Goal: Use online tool/utility: Utilize a website feature to perform a specific function

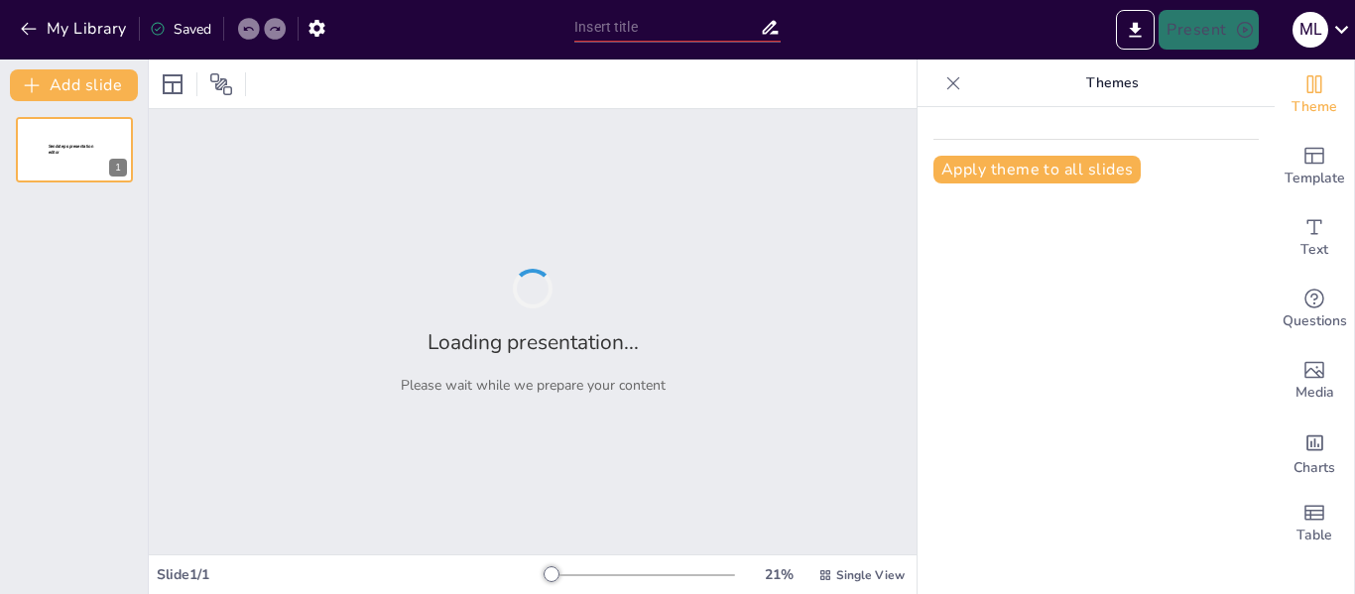
type input "Antecedentes De La Sustentabilidad"
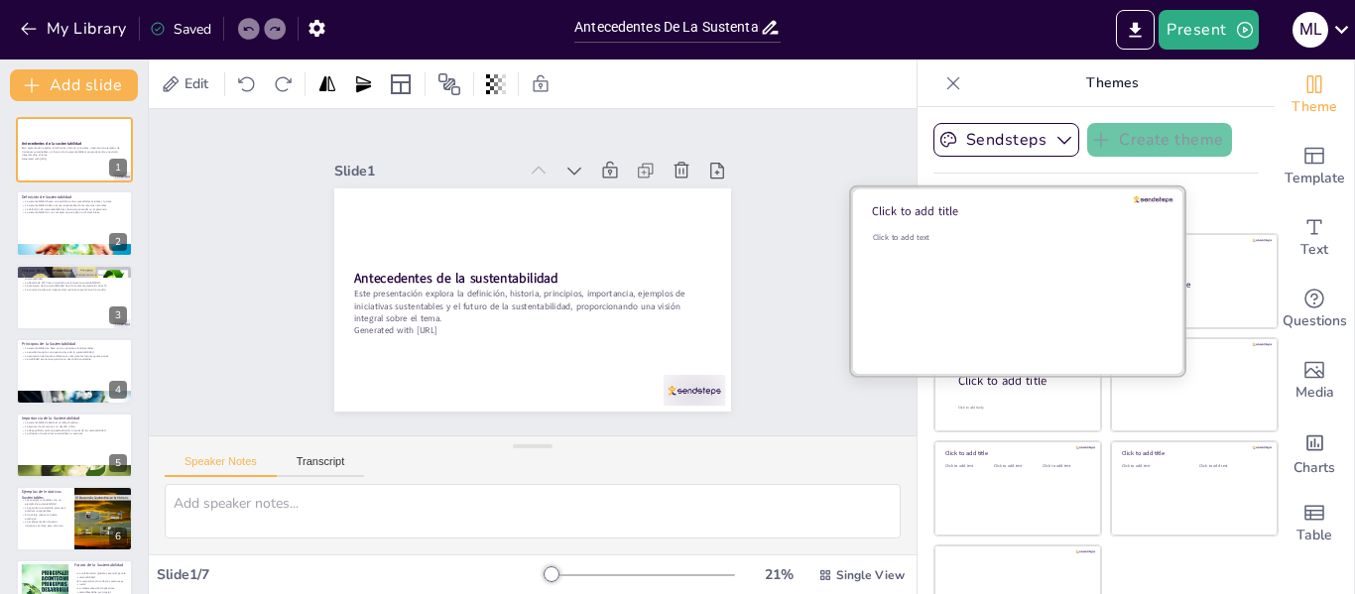
click at [991, 262] on div "Click to add text" at bounding box center [1015, 293] width 284 height 123
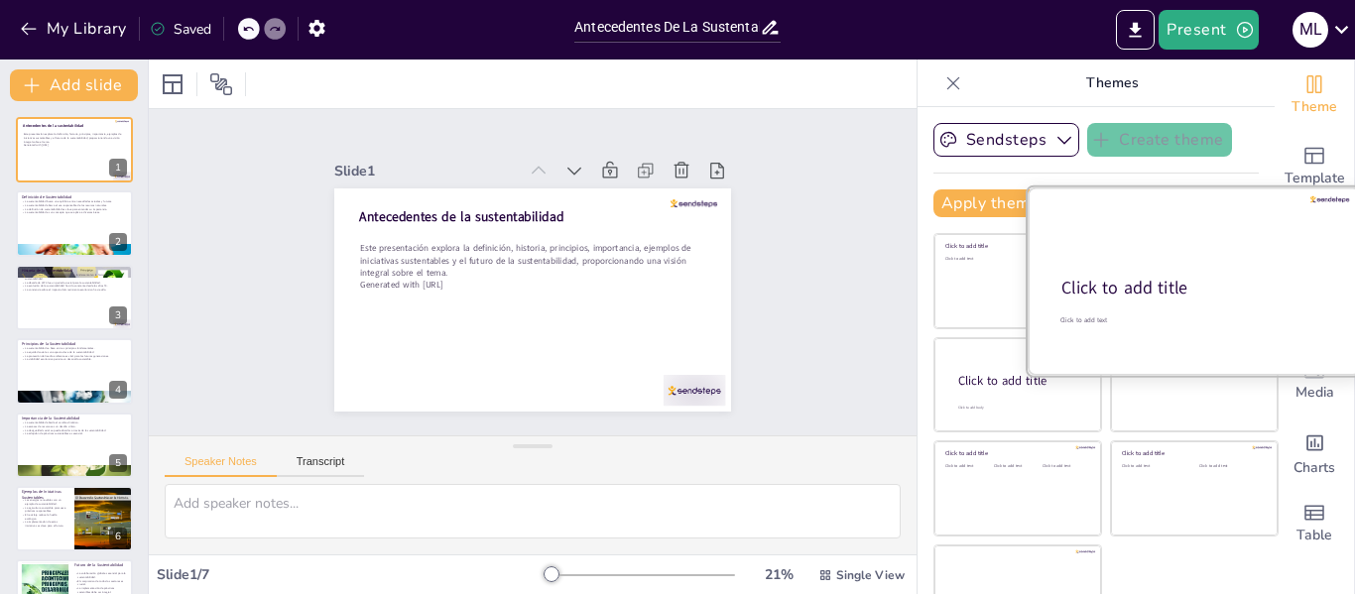
click at [1171, 283] on div "Click to add title" at bounding box center [1192, 289] width 263 height 24
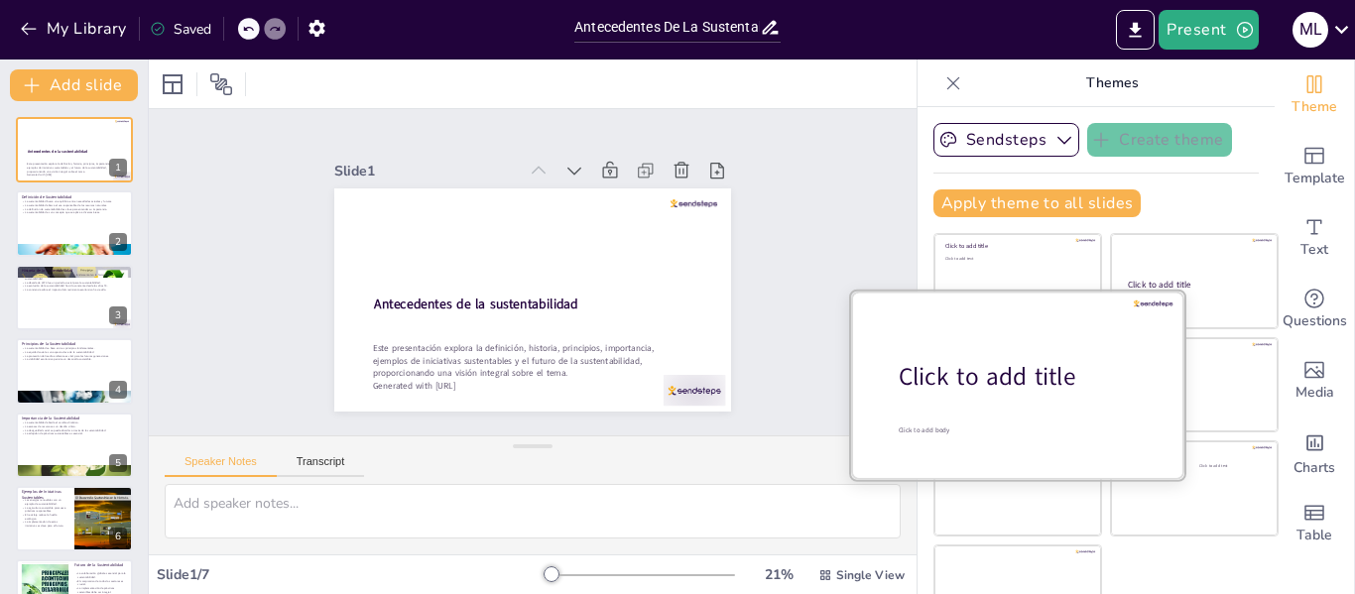
click at [963, 406] on div at bounding box center [1017, 384] width 333 height 187
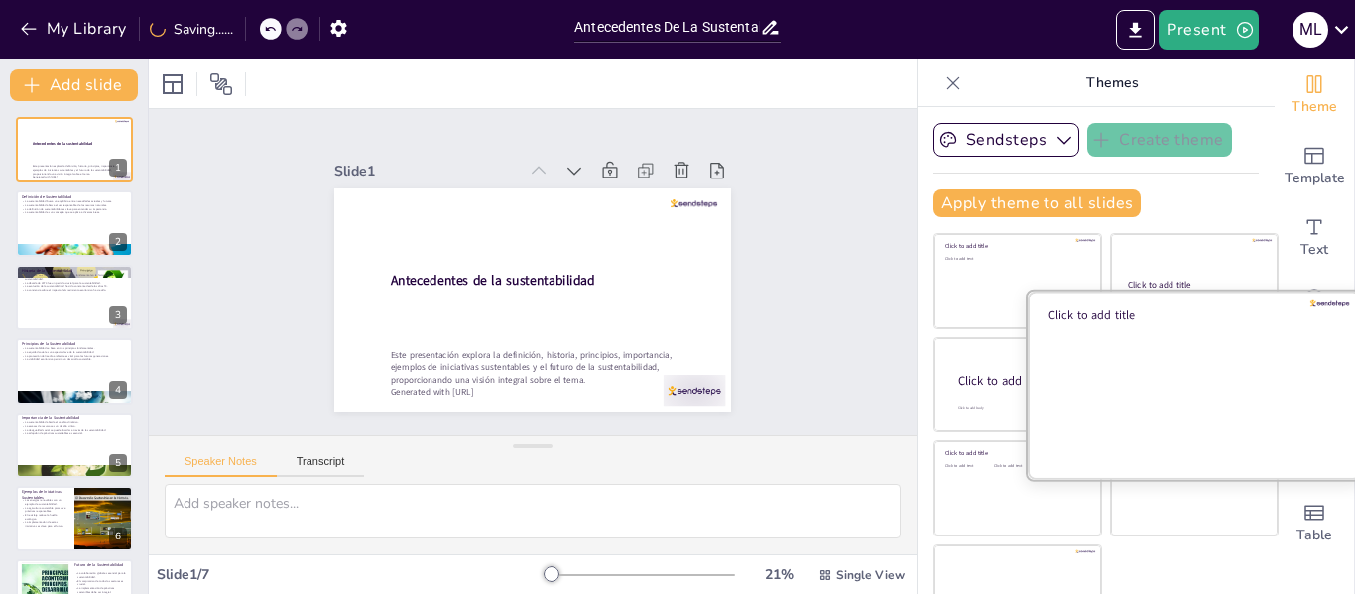
click at [1185, 388] on div at bounding box center [1194, 384] width 333 height 187
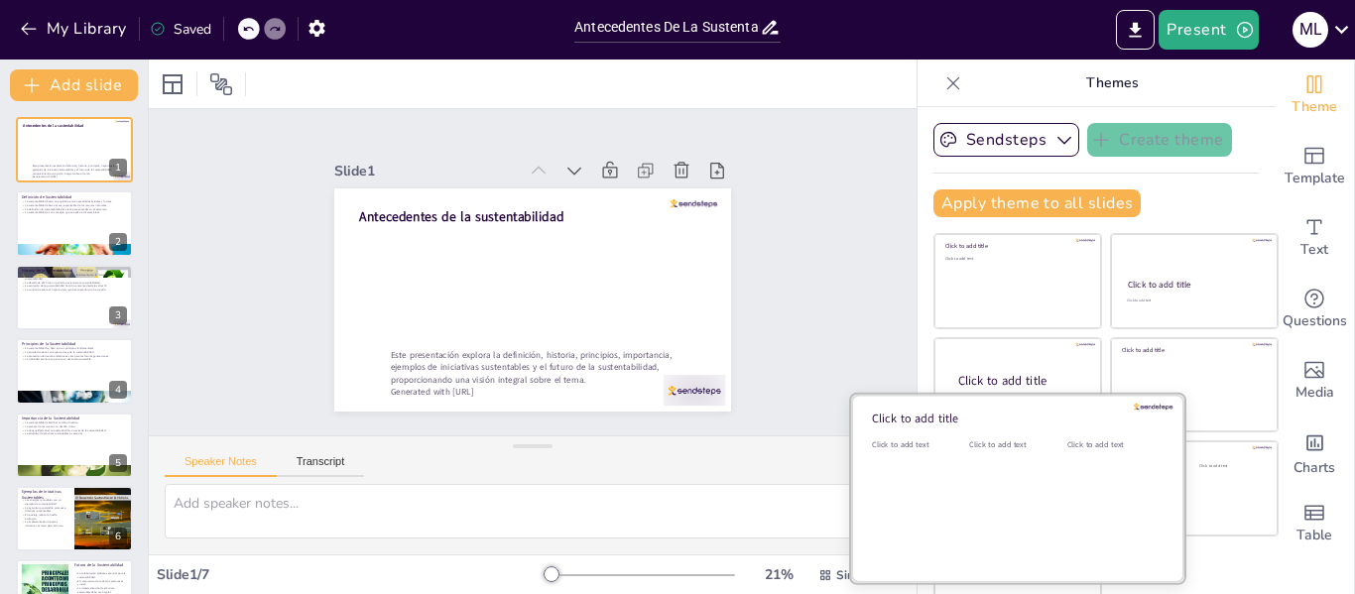
click at [979, 502] on div "Click to add text" at bounding box center [1013, 500] width 89 height 123
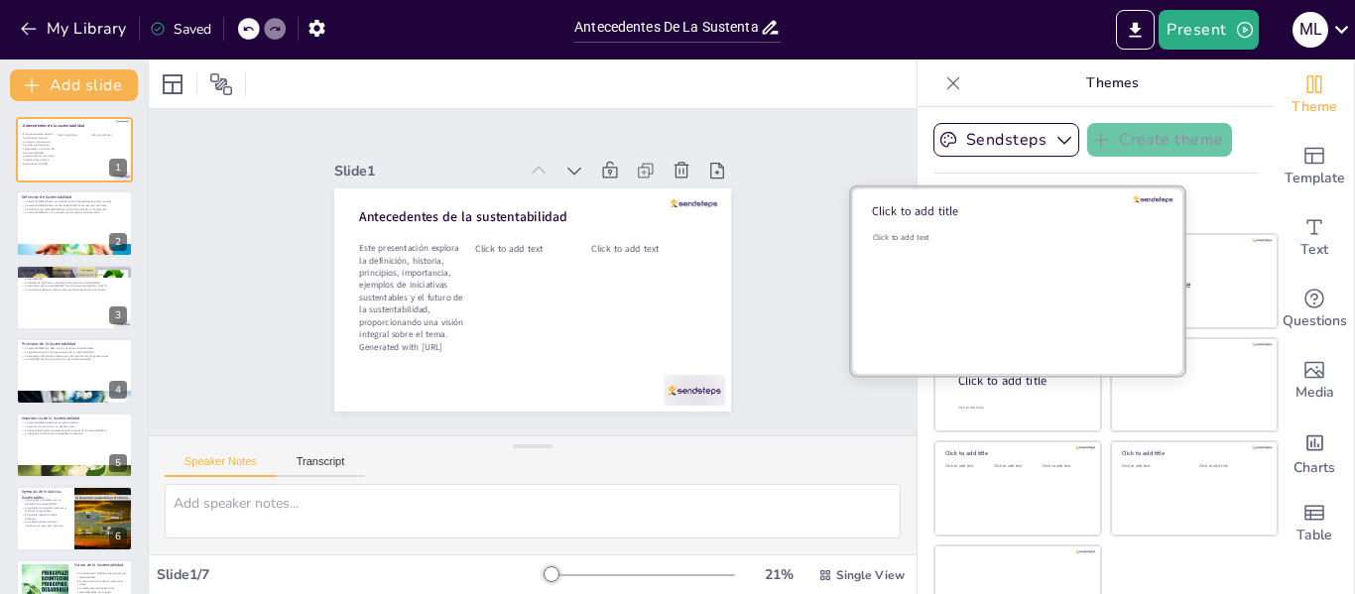
click at [1018, 287] on div "Click to add text" at bounding box center [1015, 293] width 284 height 123
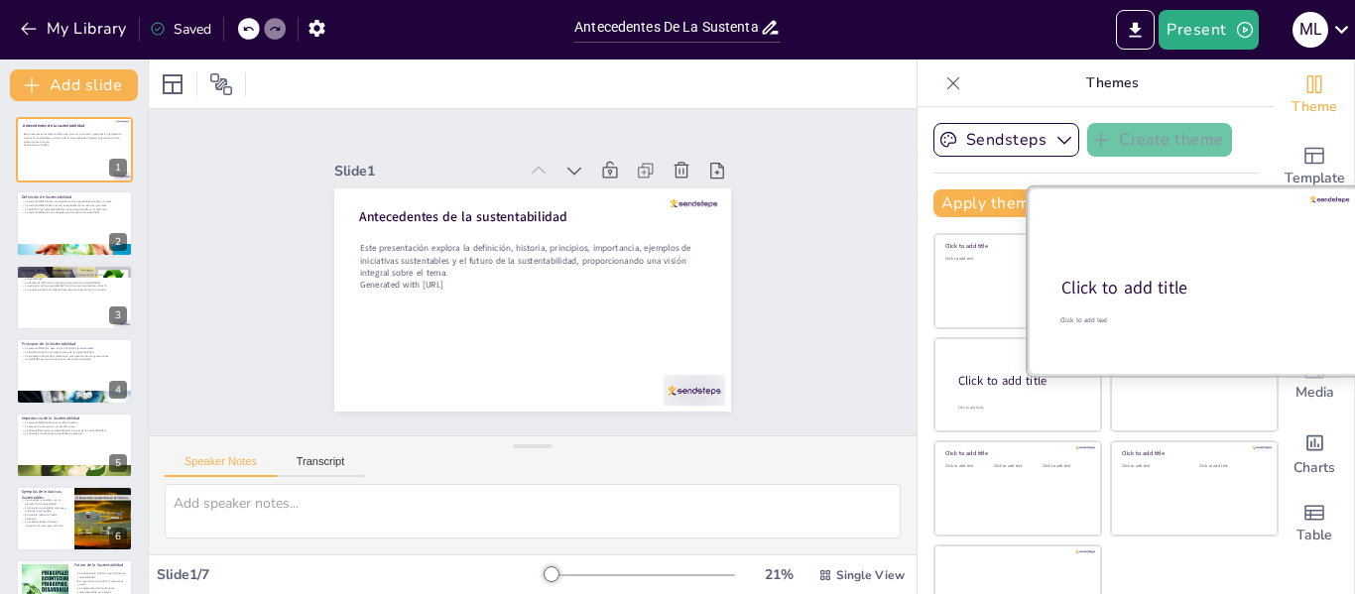
click at [1167, 284] on div "Click to add title" at bounding box center [1192, 289] width 263 height 24
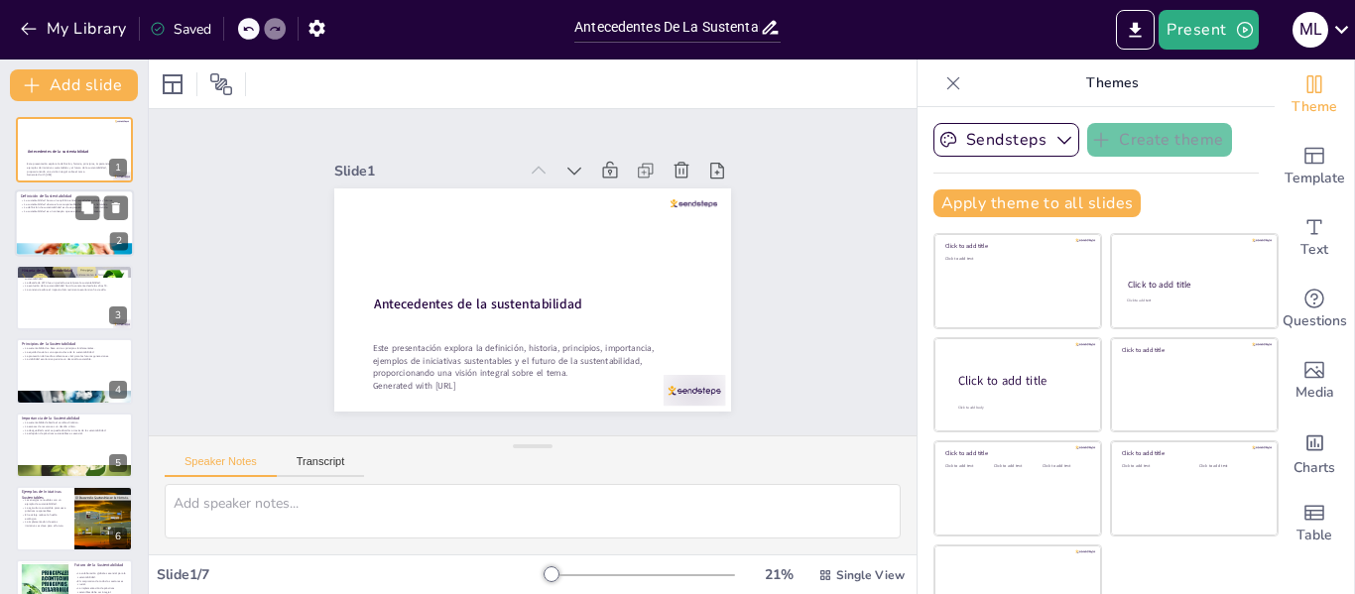
click at [26, 232] on div at bounding box center [74, 223] width 119 height 67
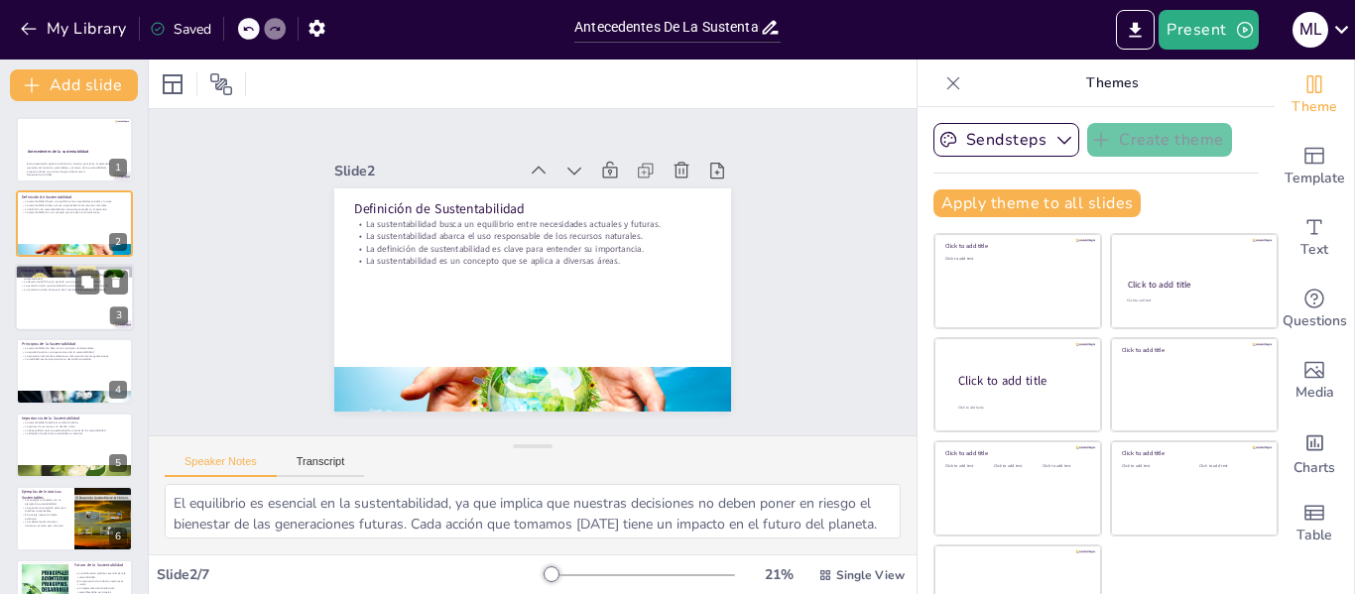
click at [34, 306] on div at bounding box center [74, 297] width 119 height 67
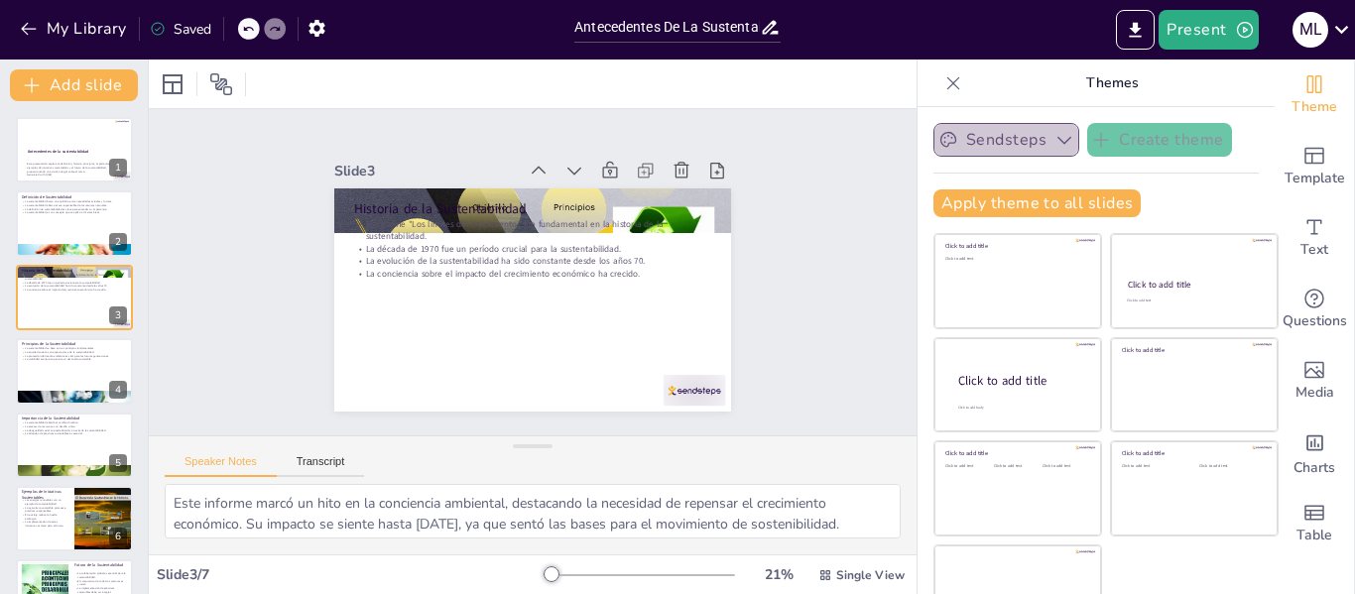
click at [1055, 140] on icon "button" at bounding box center [1065, 140] width 20 height 20
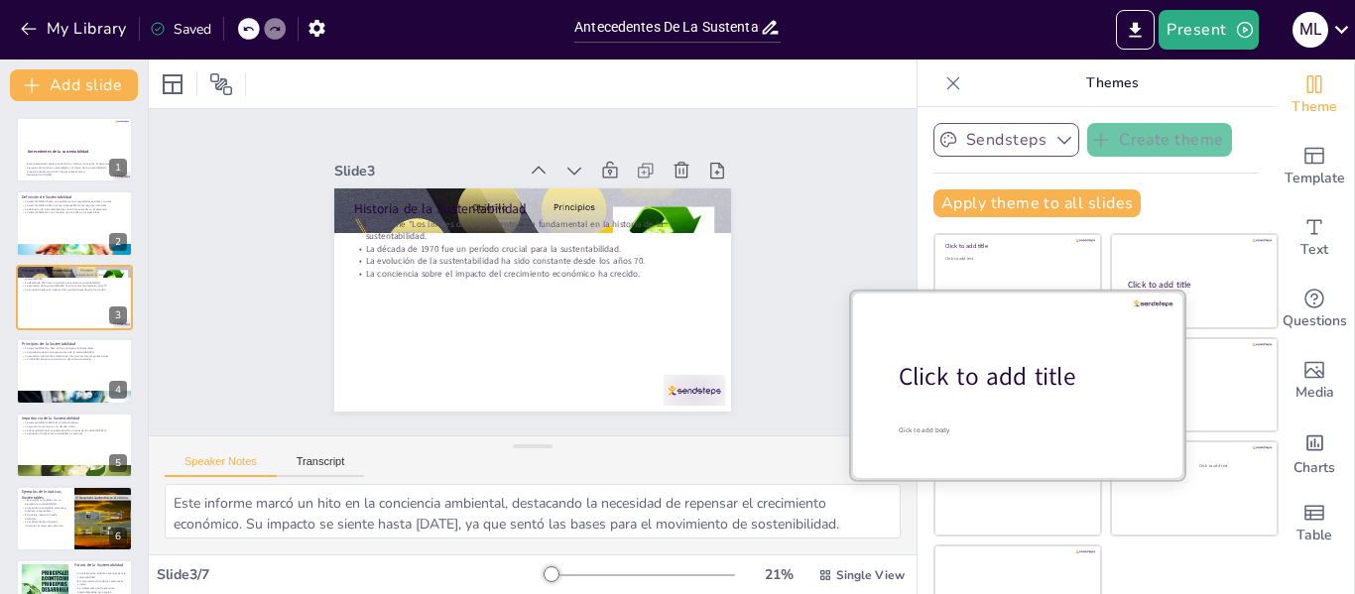
click at [982, 398] on div at bounding box center [1017, 384] width 333 height 187
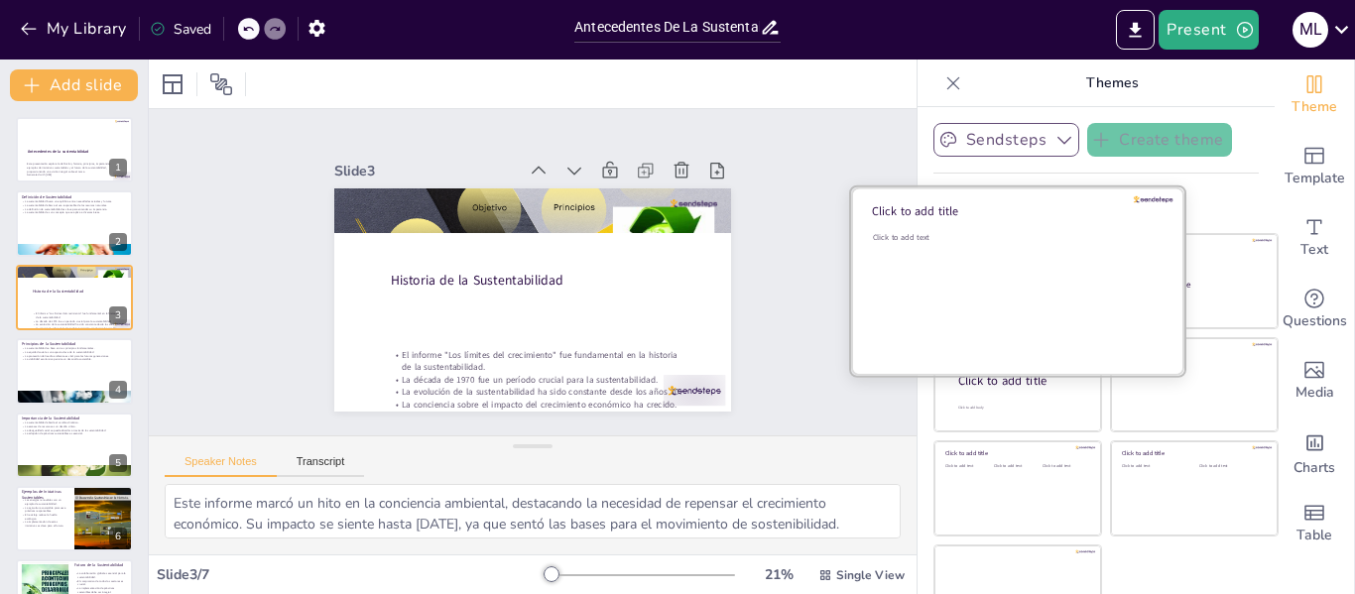
click at [980, 283] on div "Click to add text" at bounding box center [1015, 293] width 284 height 123
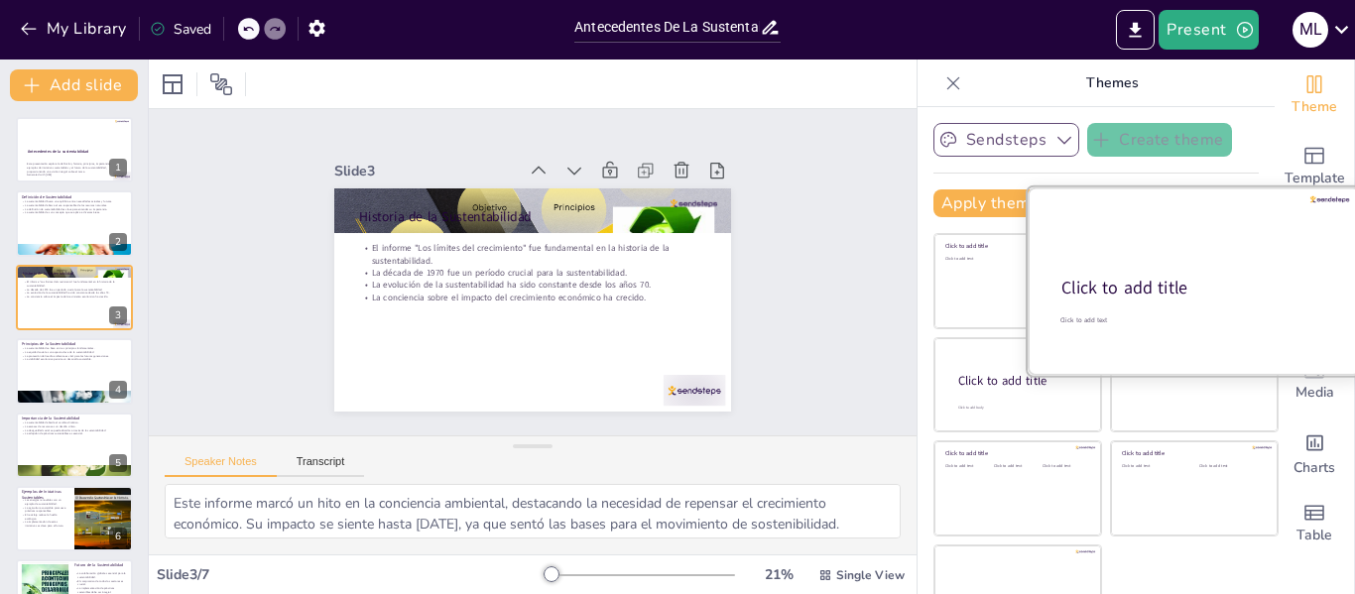
click at [1196, 271] on div at bounding box center [1194, 280] width 333 height 187
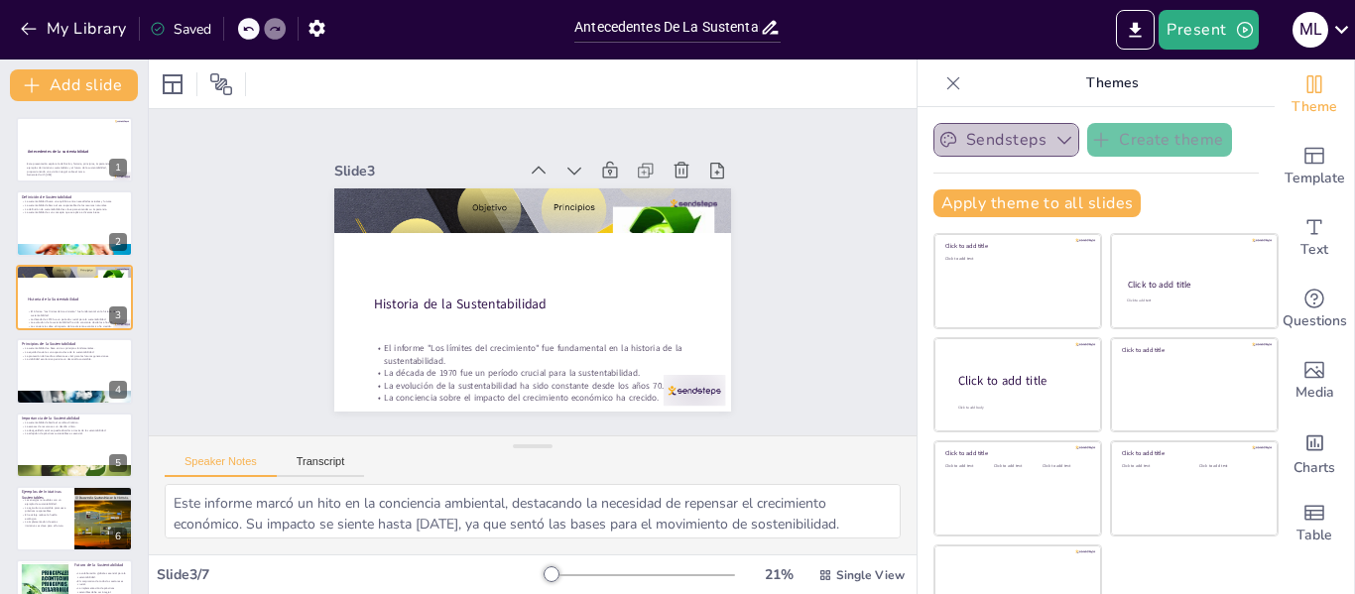
click at [938, 139] on button "Sendsteps" at bounding box center [1006, 140] width 146 height 34
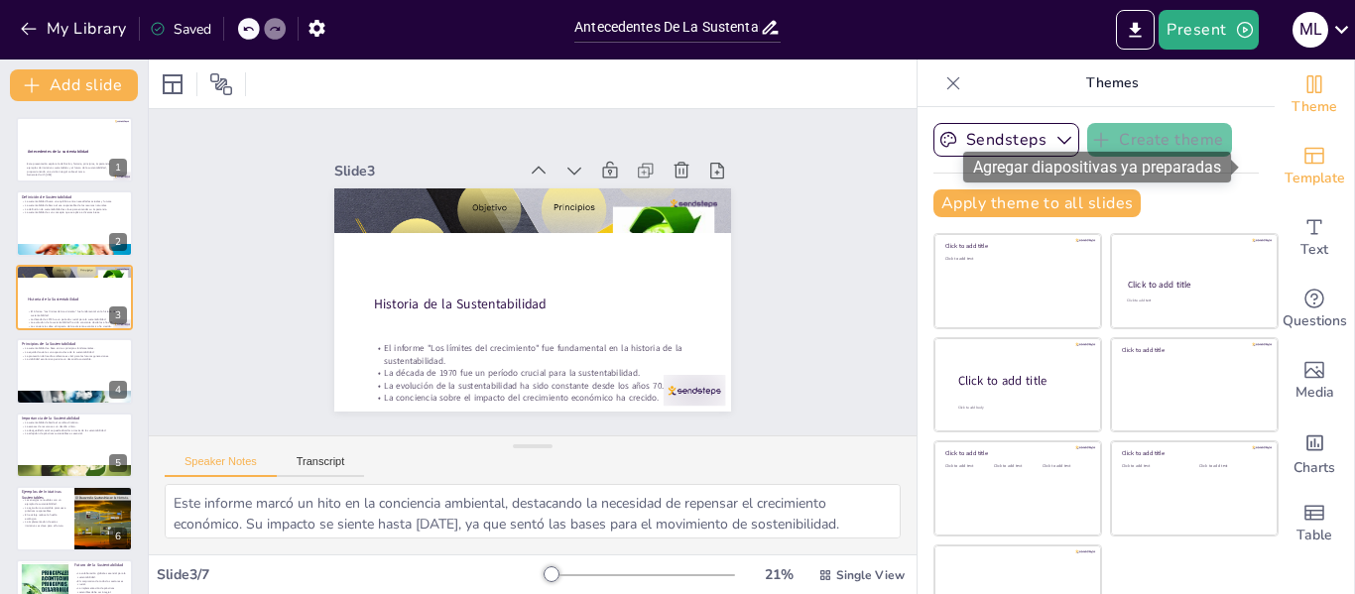
click at [1285, 171] on span "Template" at bounding box center [1315, 179] width 61 height 22
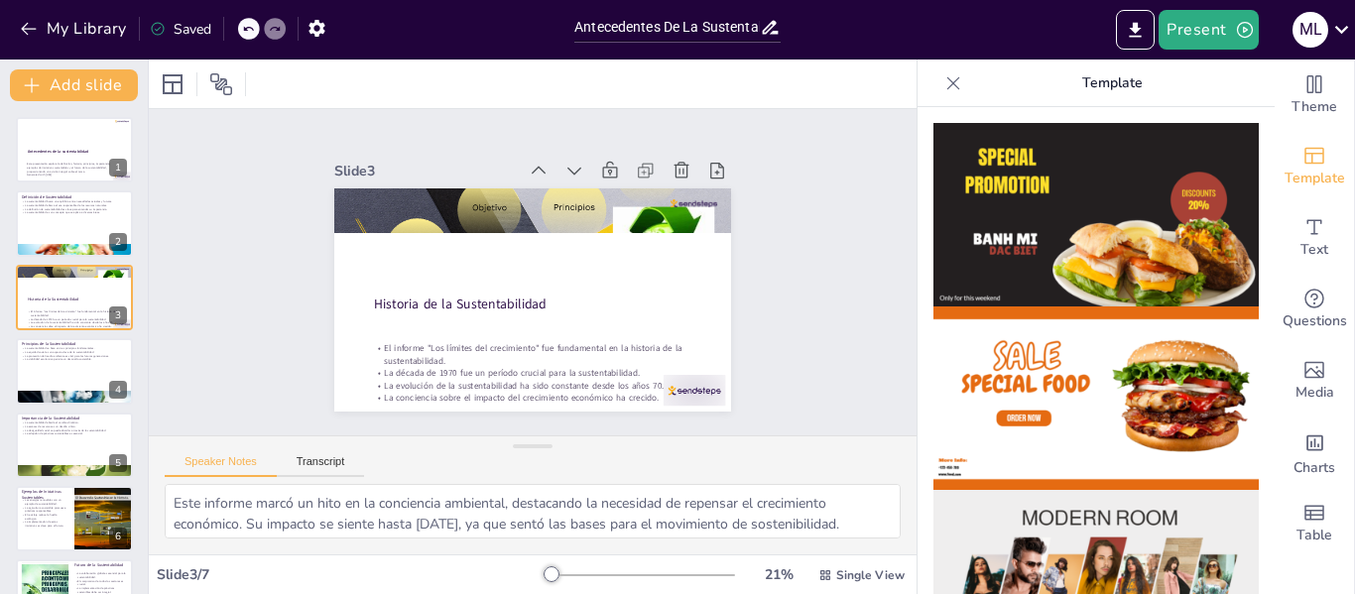
click at [943, 77] on icon at bounding box center [953, 83] width 20 height 20
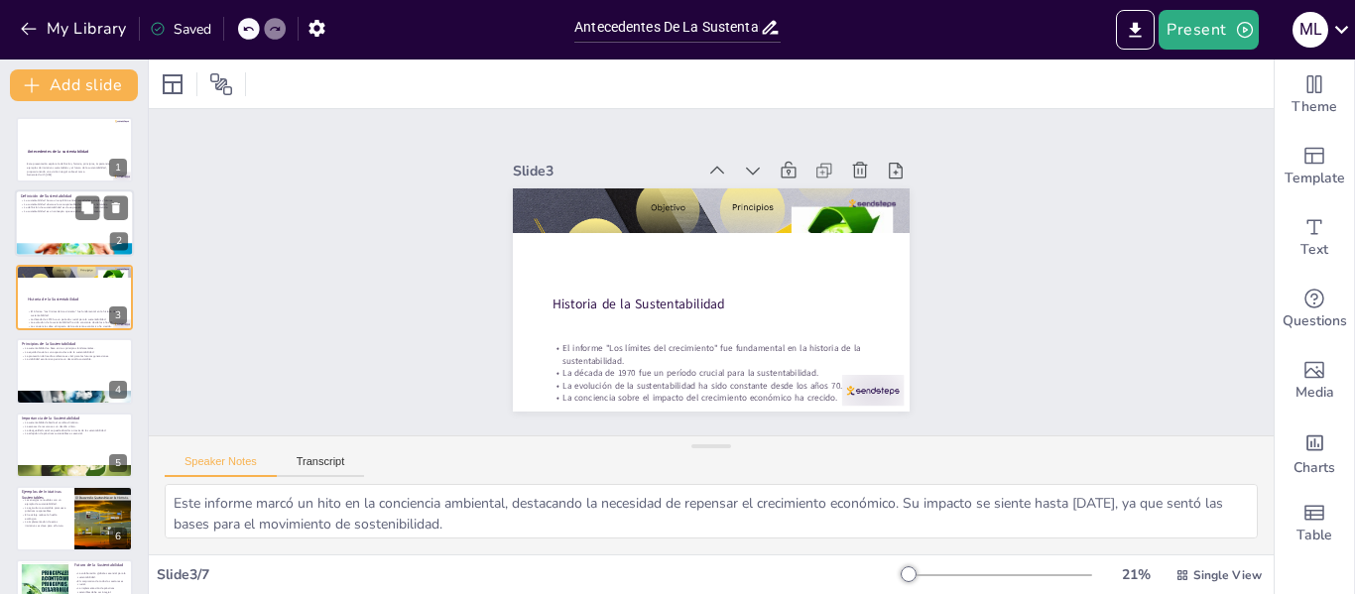
click at [52, 225] on div at bounding box center [74, 223] width 119 height 67
type textarea "El equilibrio es esencial en la sustentabilidad, ya que implica que nuestras de…"
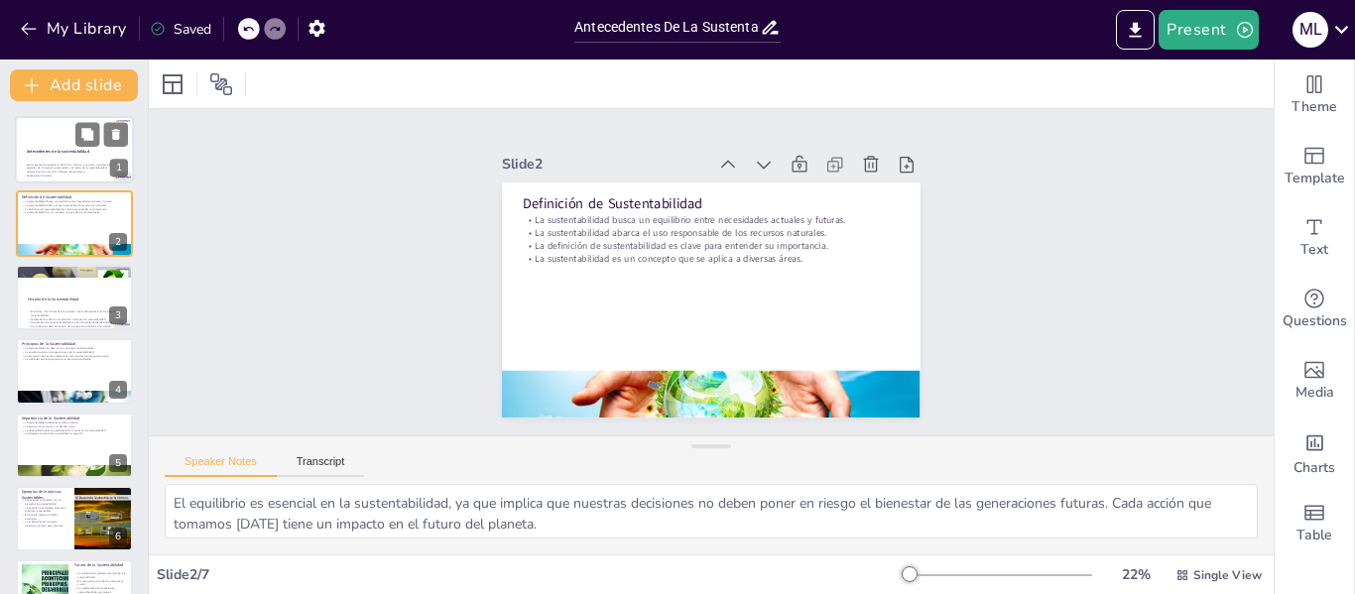
click at [60, 175] on p "Generated with [URL]" at bounding box center [74, 176] width 94 height 4
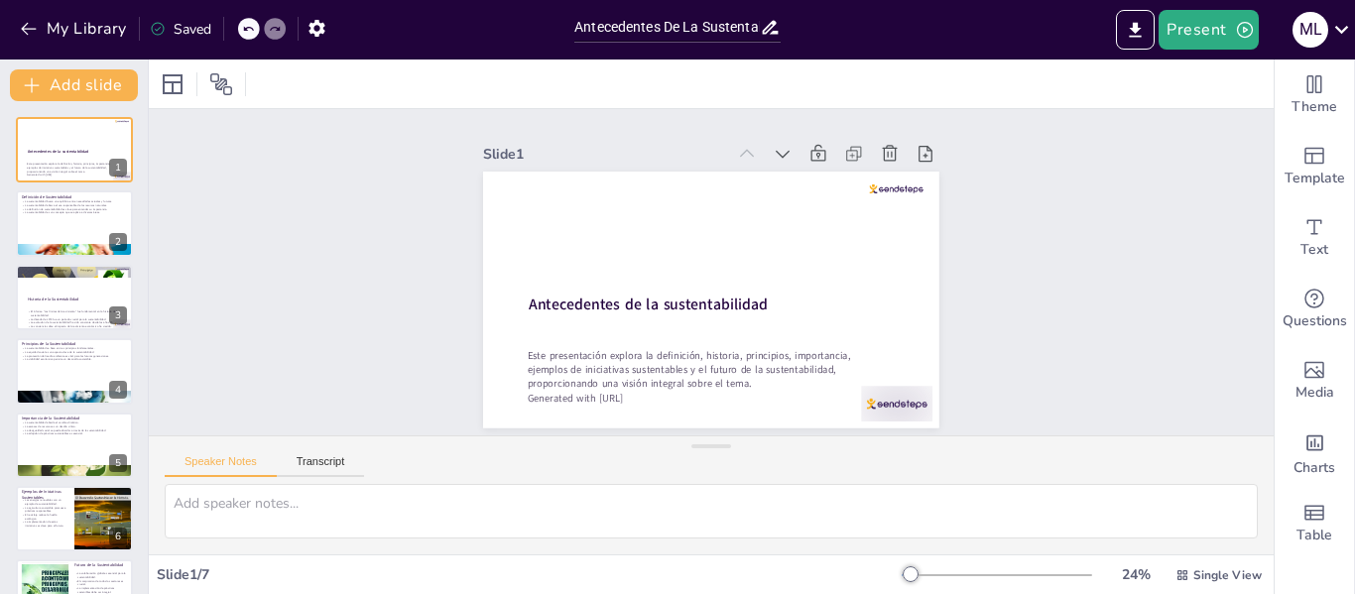
click at [931, 572] on div at bounding box center [997, 575] width 190 height 16
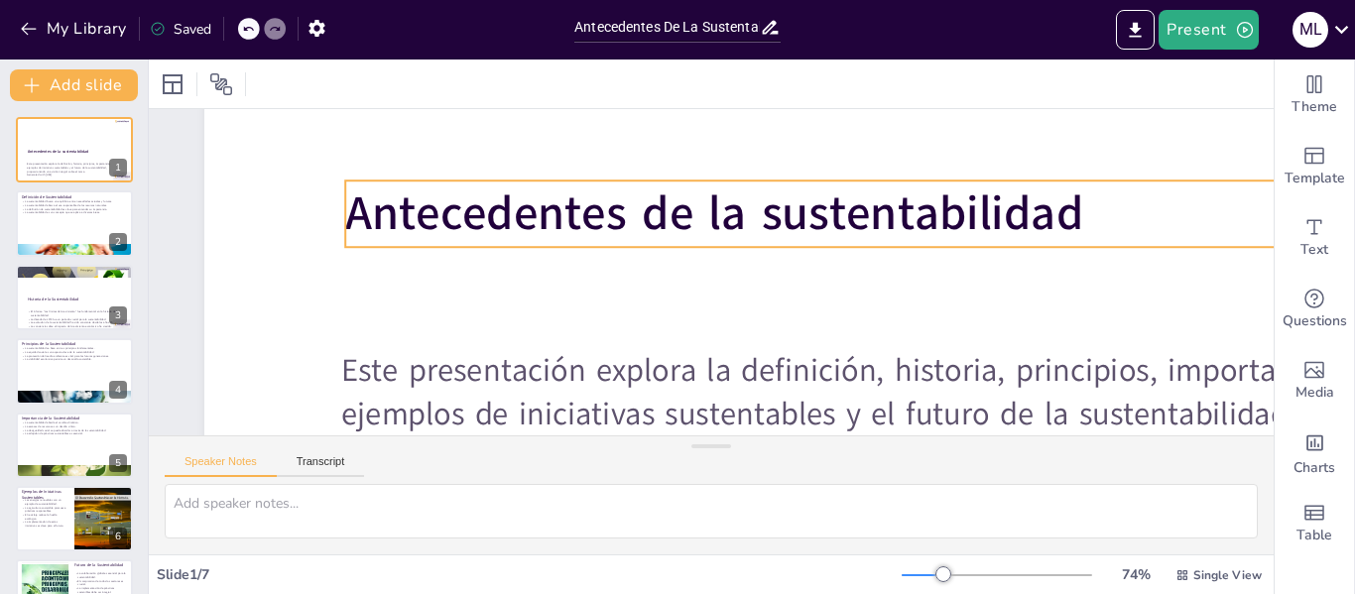
scroll to position [281, 0]
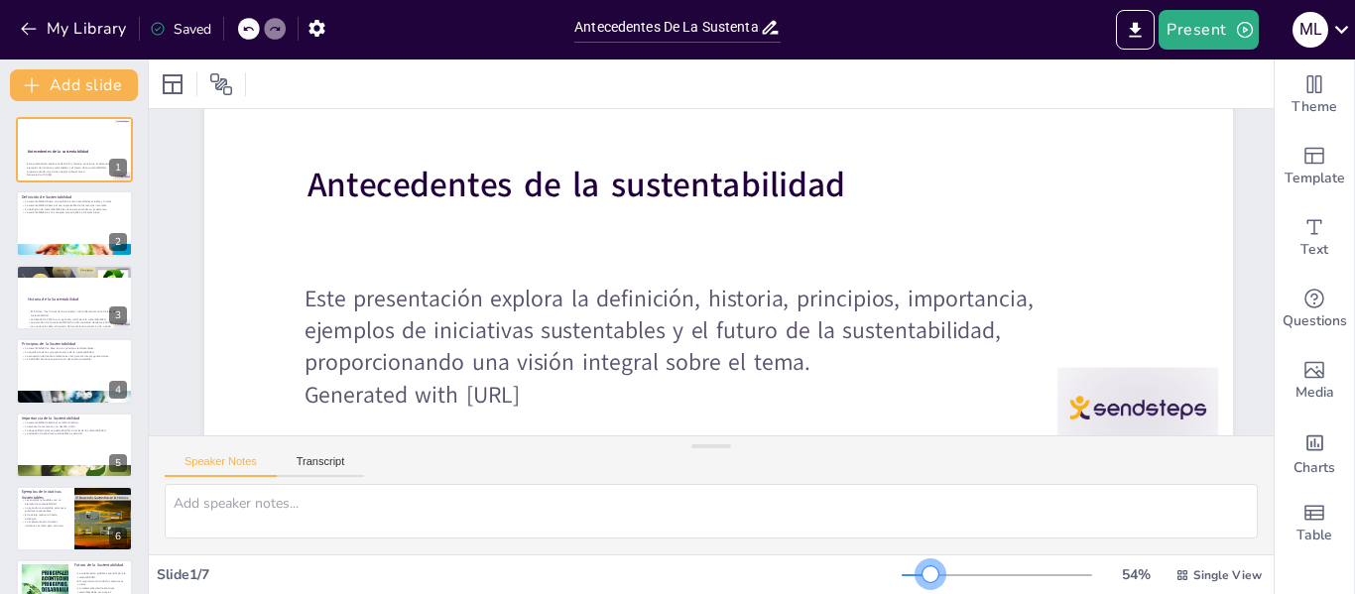
click at [918, 577] on div at bounding box center [997, 575] width 190 height 16
click at [28, 217] on div "La sustentabilidad busca un equilibrio entre necesidades actuales y futuras. La…" at bounding box center [74, 209] width 107 height 20
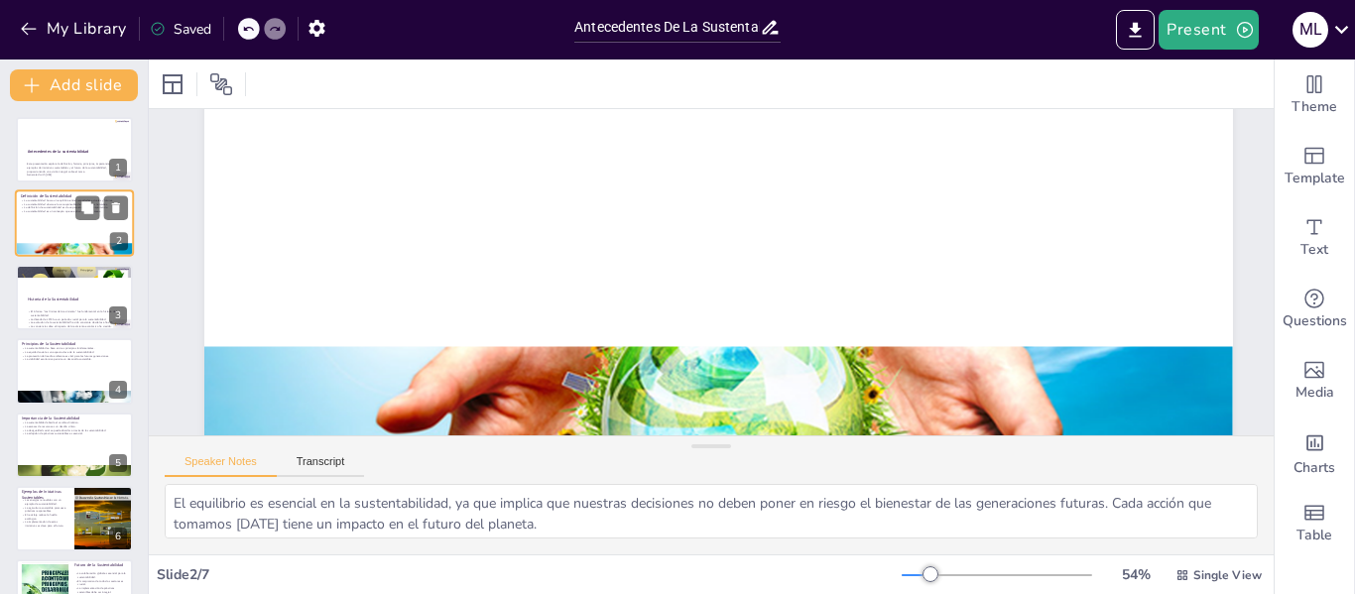
scroll to position [9, 0]
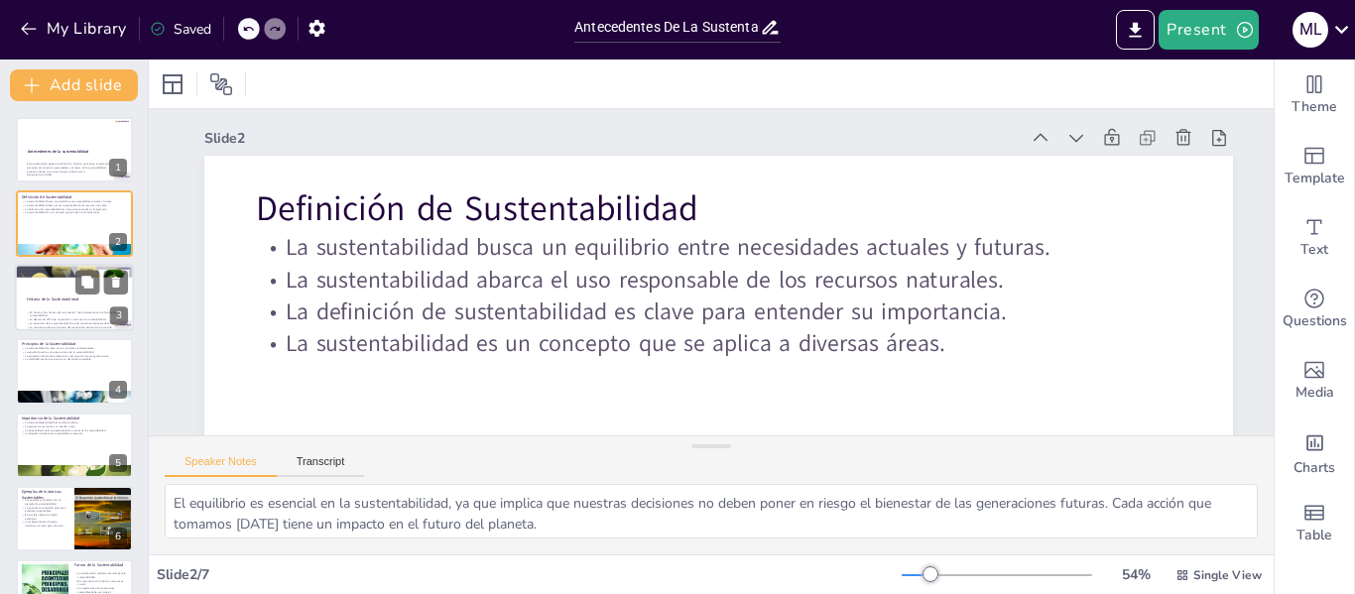
click at [47, 311] on p "El informe "Los límites del crecimiento" fue fundamental en la historia de la s…" at bounding box center [74, 314] width 94 height 7
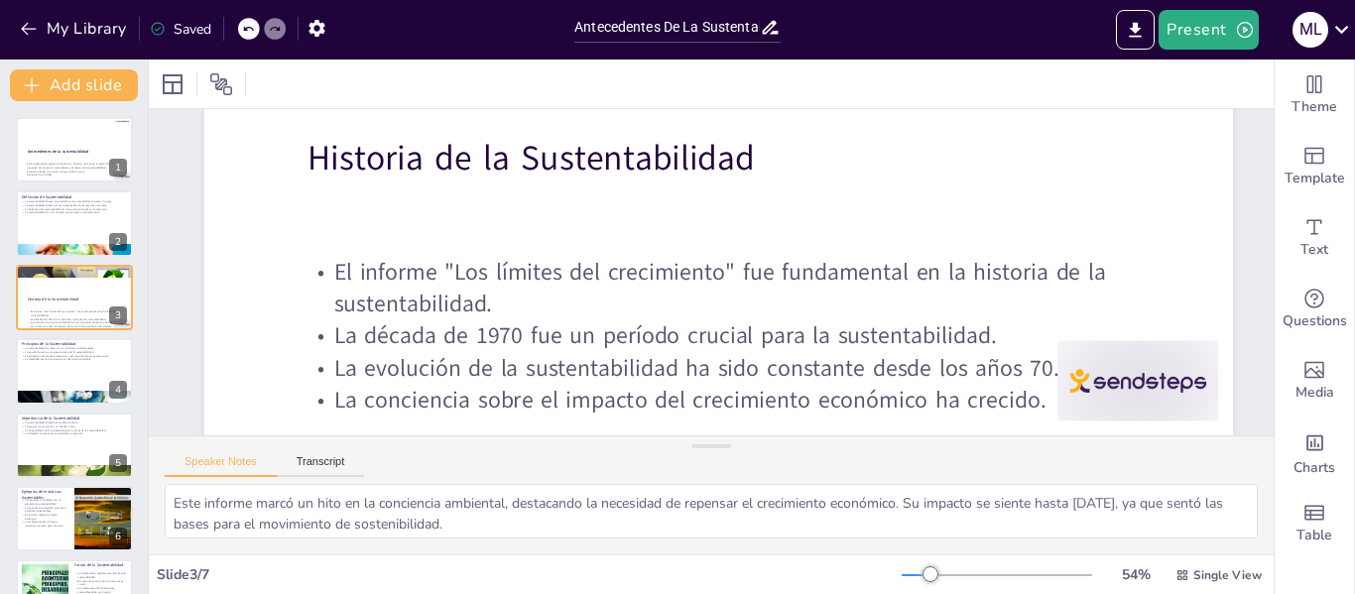
scroll to position [322, 0]
click at [94, 360] on icon at bounding box center [87, 356] width 14 height 14
type textarea "Los pilares de la sustentabilidad son esenciales para comprender cómo se interr…"
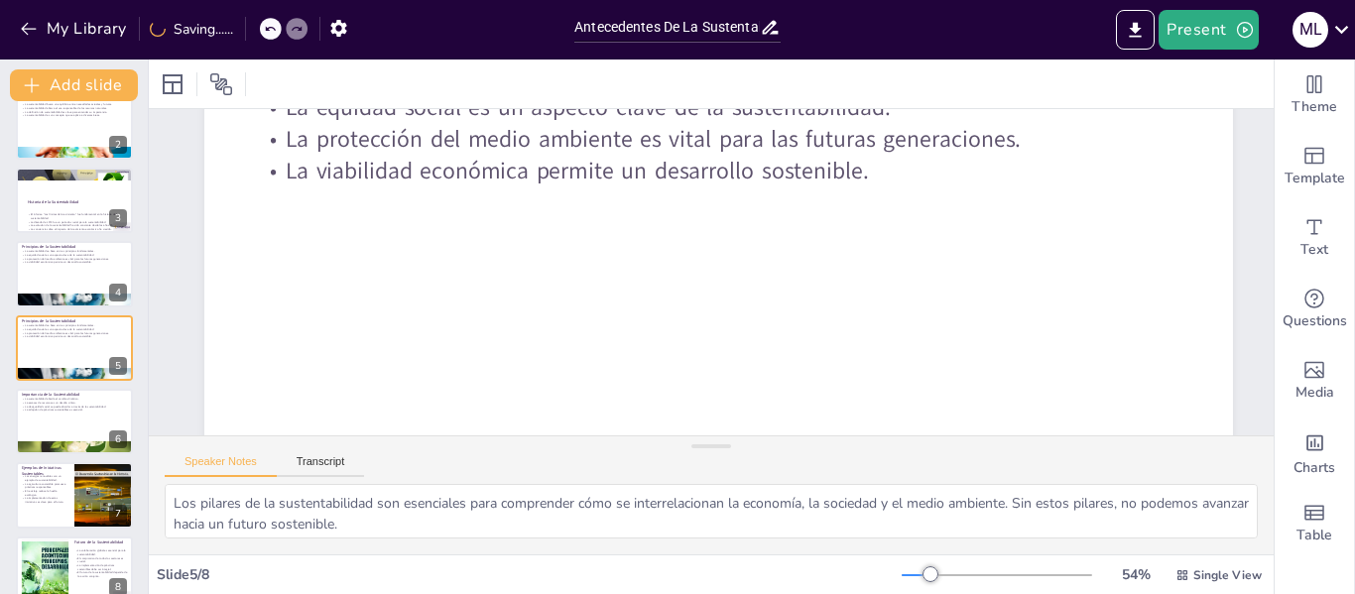
scroll to position [0, 0]
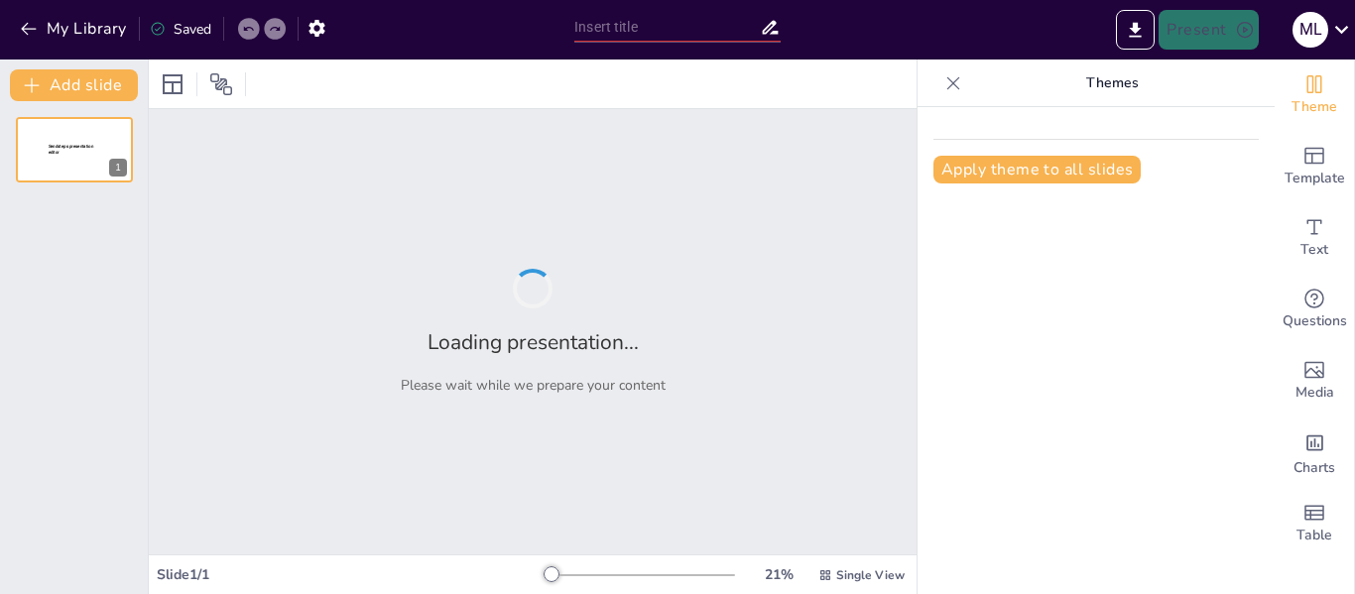
type input "Raíces Históricas de la Conciencia Ambiental"
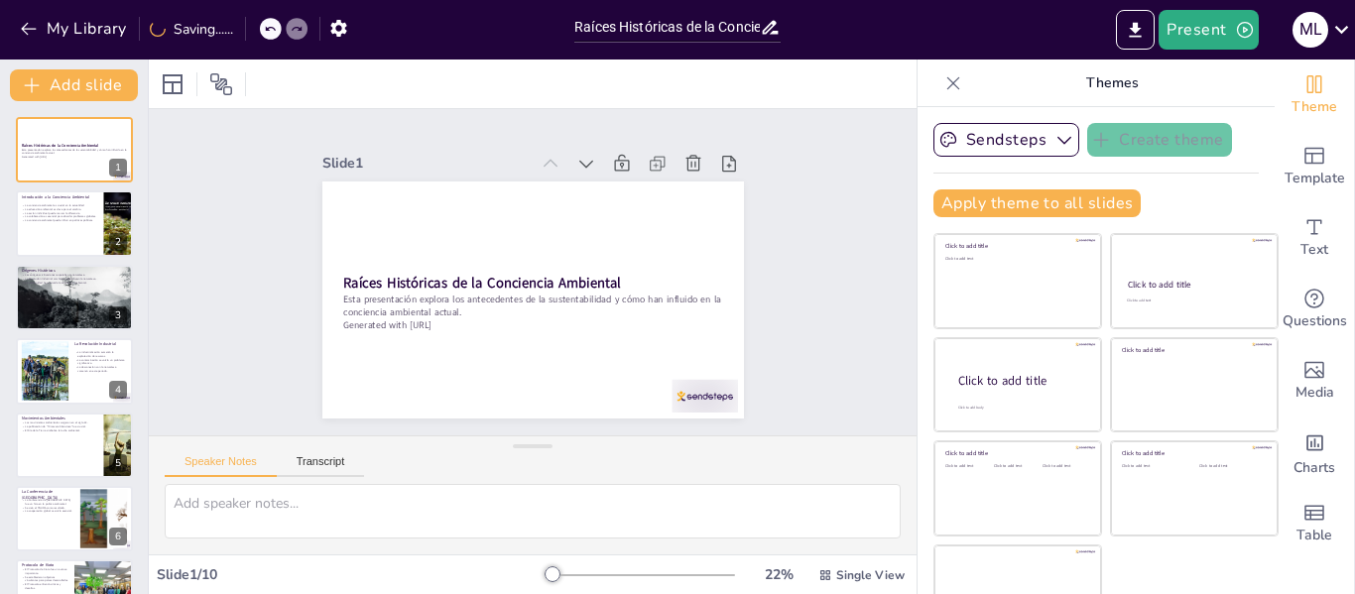
click at [943, 78] on icon at bounding box center [953, 83] width 20 height 20
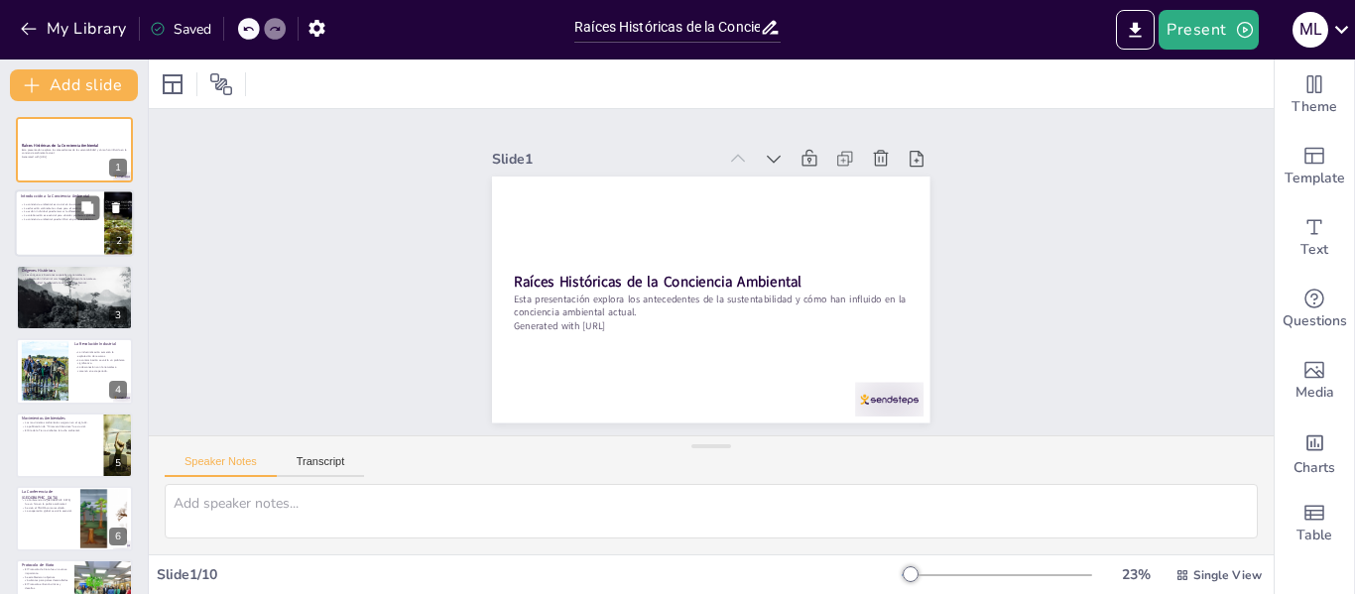
click at [21, 215] on p "La colaboración es esencial para abordar problemas globales." at bounding box center [59, 216] width 77 height 4
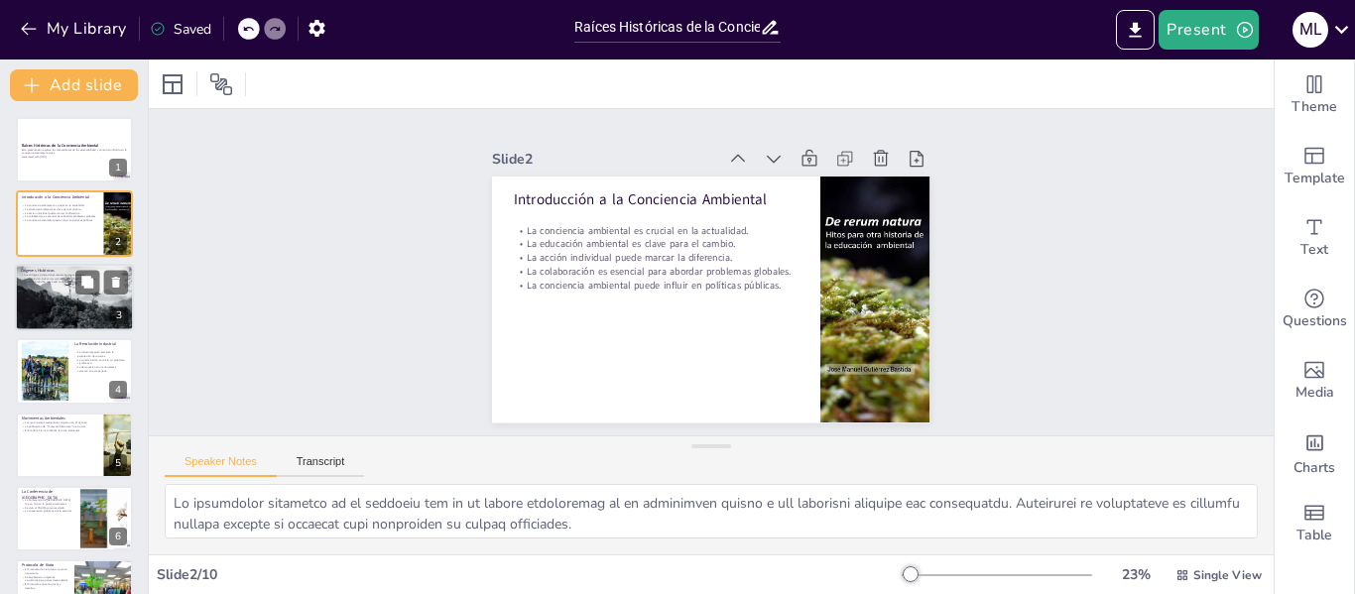
click at [38, 311] on div at bounding box center [74, 297] width 119 height 67
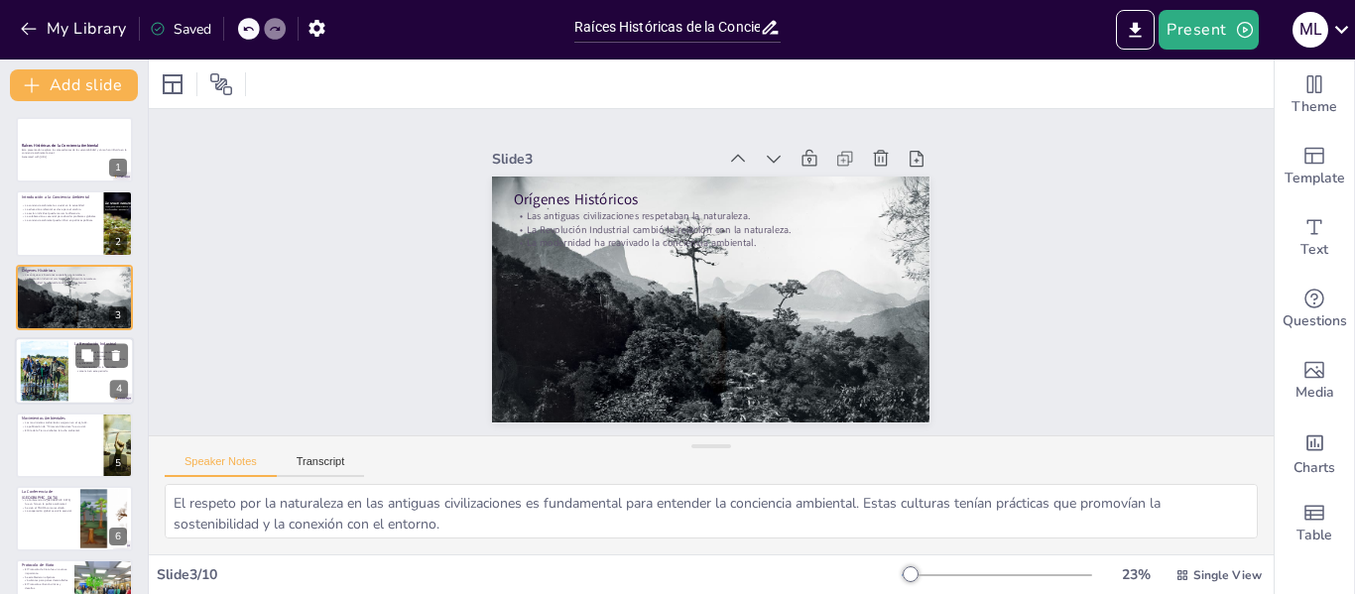
click at [40, 369] on div at bounding box center [44, 371] width 91 height 61
type textarea "La industrialización trajo consigo una explotación intensiva de los recursos na…"
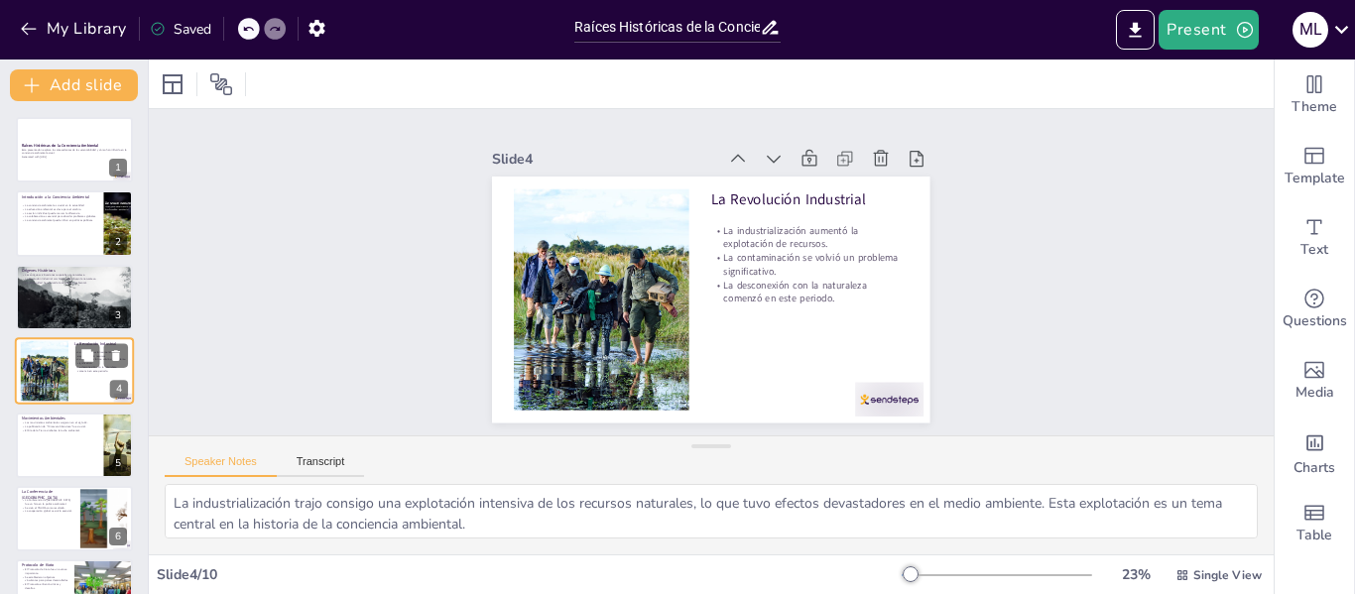
scroll to position [24, 0]
